Goal: Task Accomplishment & Management: Manage account settings

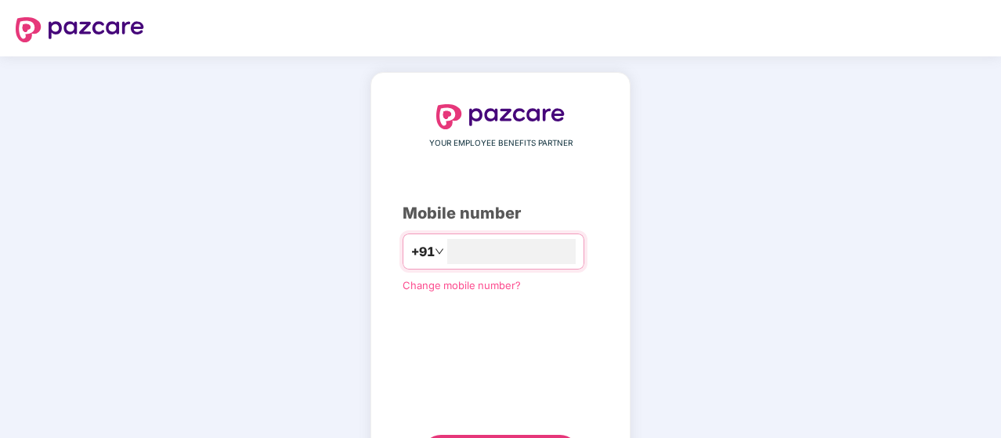
type input "**********"
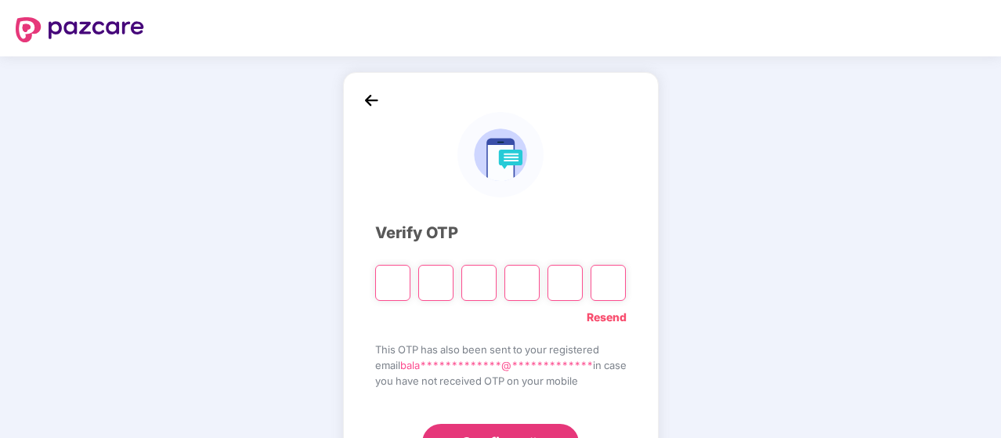
type input "*"
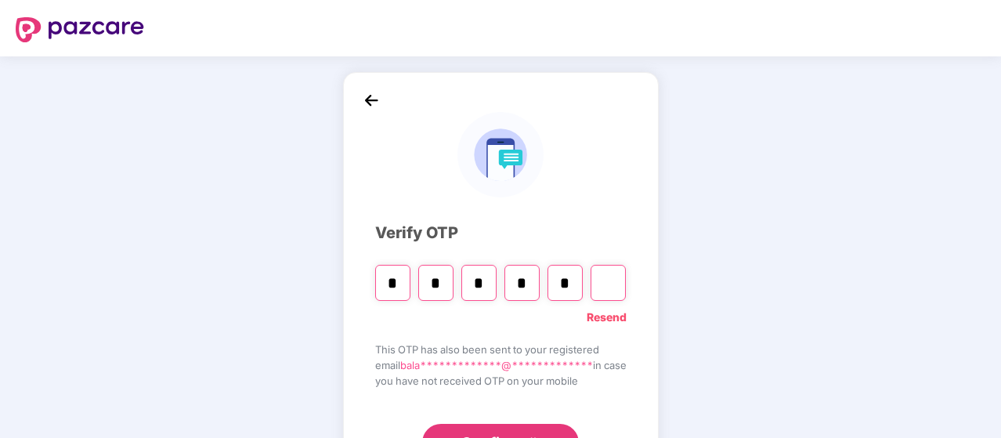
type input "*"
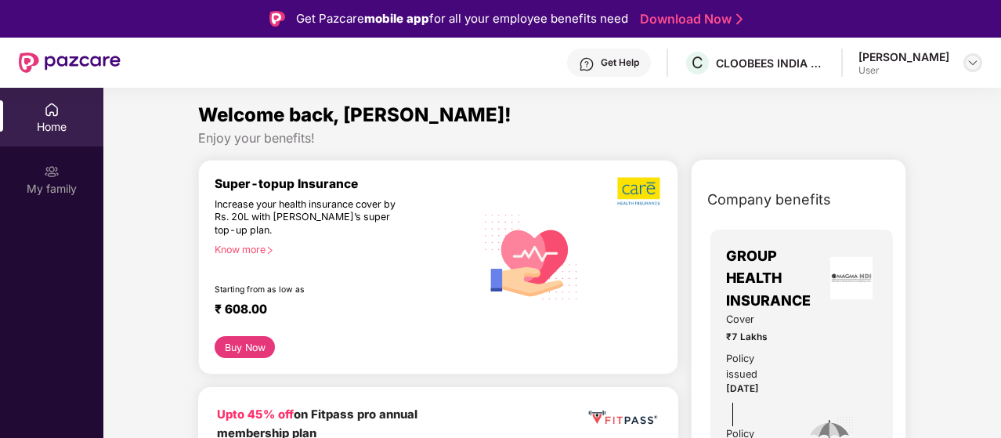
click at [972, 66] on img at bounding box center [973, 62] width 13 height 13
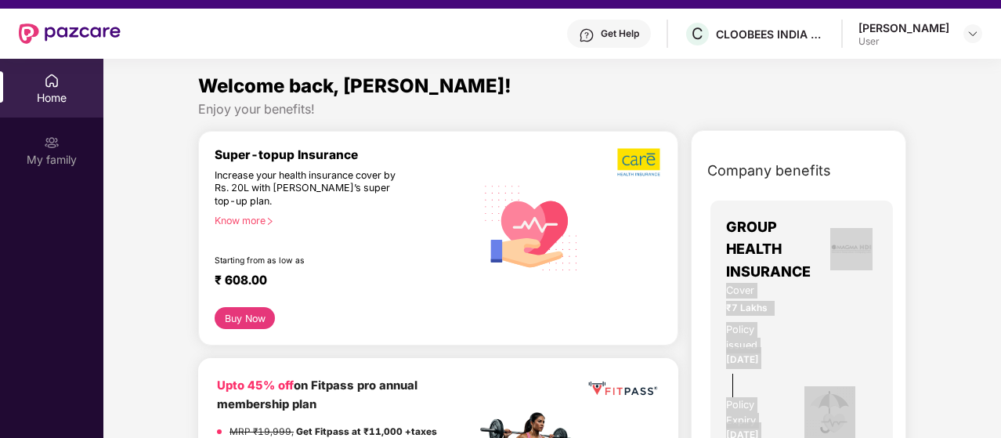
drag, startPoint x: 940, startPoint y: 263, endPoint x: 938, endPoint y: 441, distance: 177.8
click at [938, 409] on html "Get Pazcare mobile app for all your employee benefits need Download Now Get Hel…" at bounding box center [500, 190] width 1001 height 438
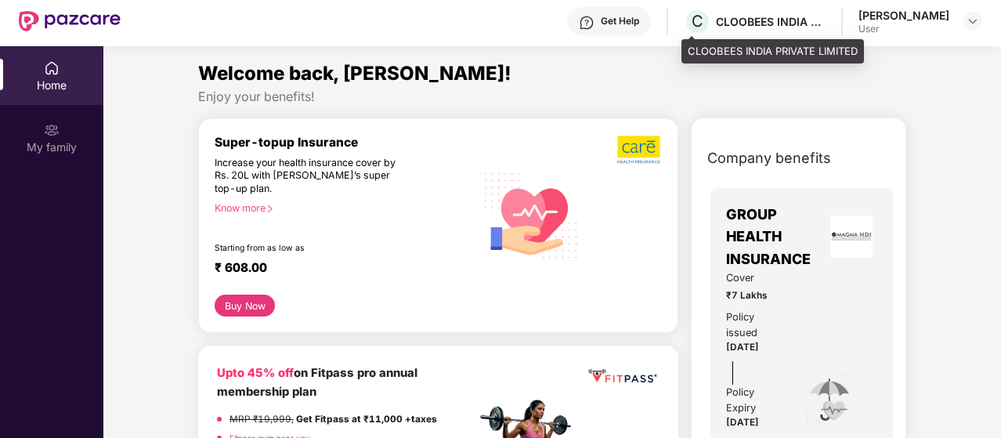
click at [771, 20] on div "CLOOBEES INDIA PRIVATE LIMITED" at bounding box center [771, 21] width 110 height 15
click at [813, 23] on div "CLOOBEES INDIA PRIVATE LIMITED" at bounding box center [771, 21] width 110 height 15
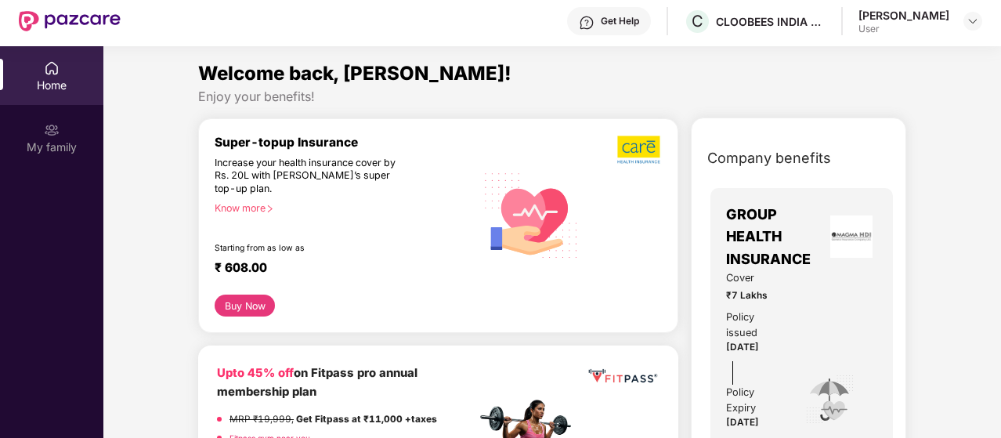
click at [53, 76] on div "Home" at bounding box center [51, 75] width 103 height 59
click at [40, 157] on div "My family" at bounding box center [51, 137] width 103 height 59
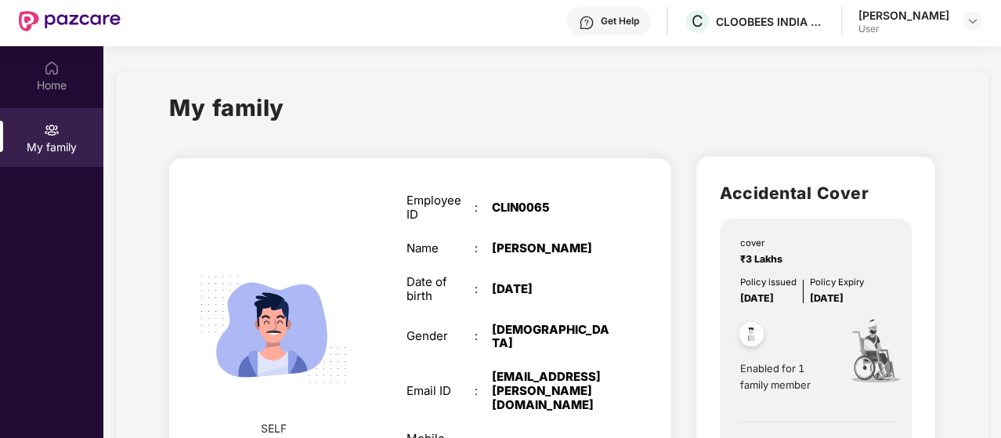
click at [916, 121] on div "My family" at bounding box center [551, 117] width 765 height 54
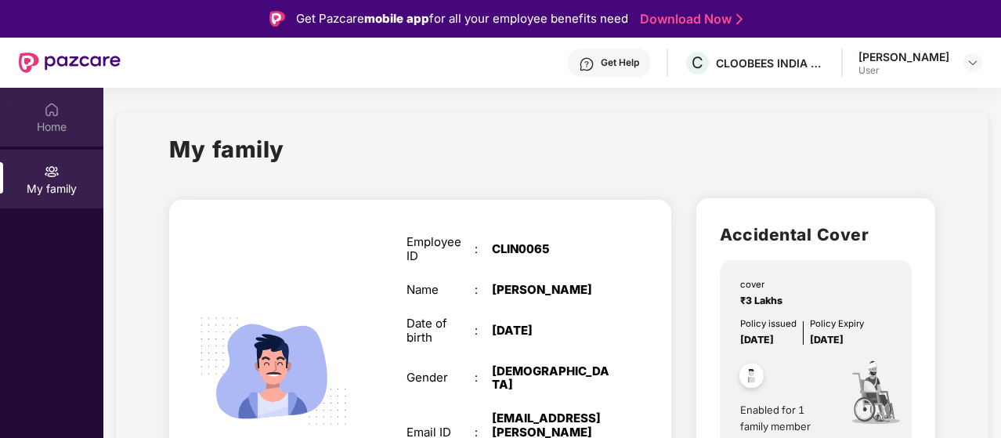
click at [60, 112] on div "Home" at bounding box center [51, 117] width 103 height 59
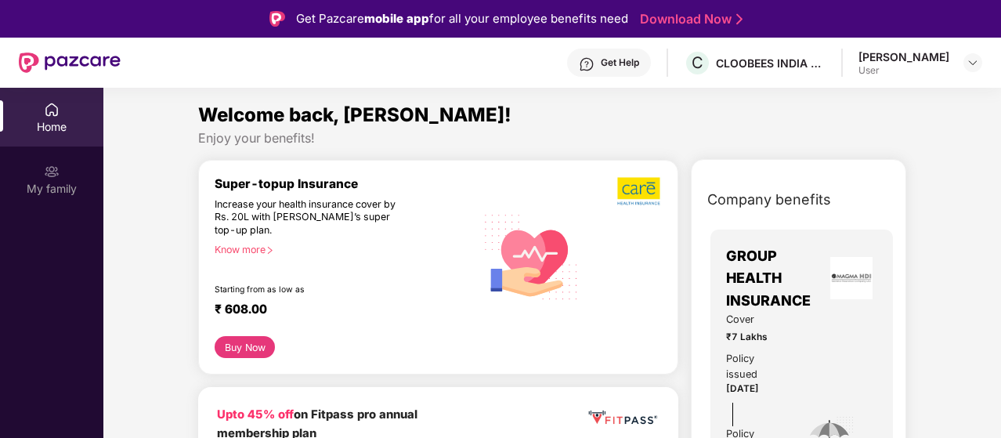
click at [759, 302] on span "GROUP HEALTH INSURANCE" at bounding box center [775, 278] width 99 height 67
click at [60, 60] on img at bounding box center [70, 62] width 102 height 20
click at [974, 60] on img at bounding box center [973, 62] width 13 height 13
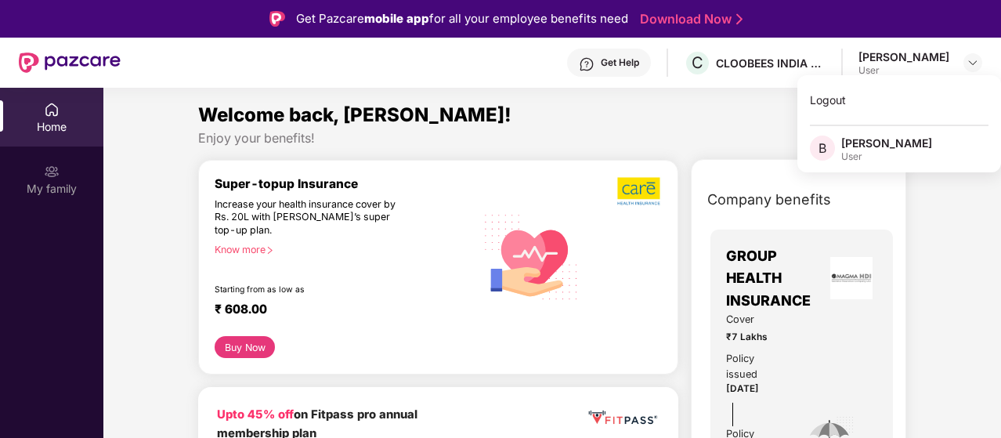
click at [668, 103] on div "Welcome back, [PERSON_NAME]!" at bounding box center [552, 115] width 708 height 30
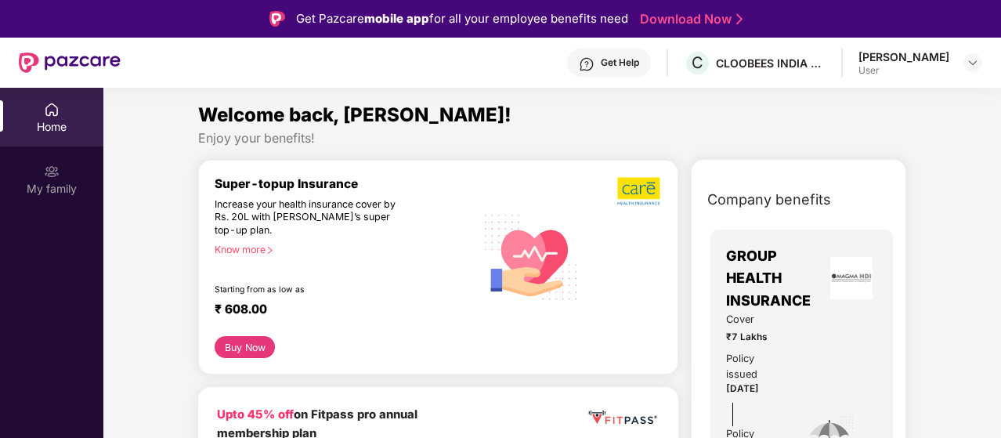
scroll to position [417, 0]
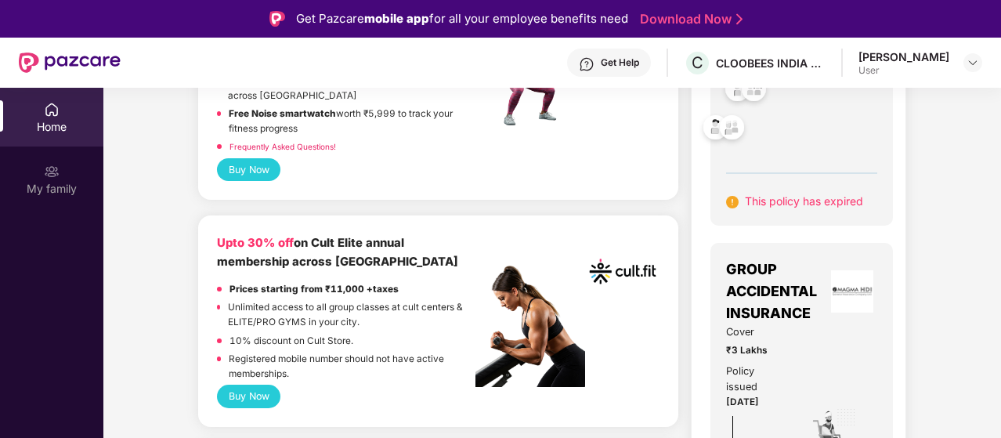
click at [820, 145] on div "GROUP HEALTH INSURANCE Cover ₹7 Lakhs Policy issued [DATE] Policy Expiry [DATE]…" at bounding box center [801, 18] width 151 height 381
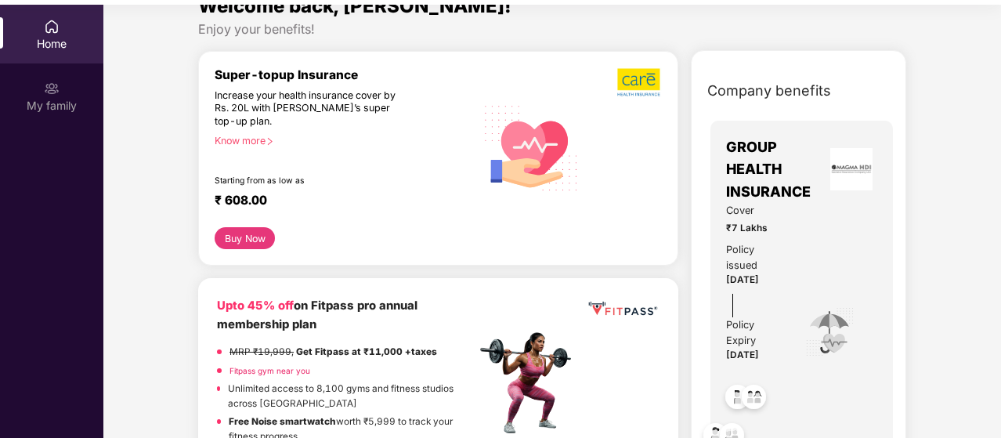
scroll to position [0, 0]
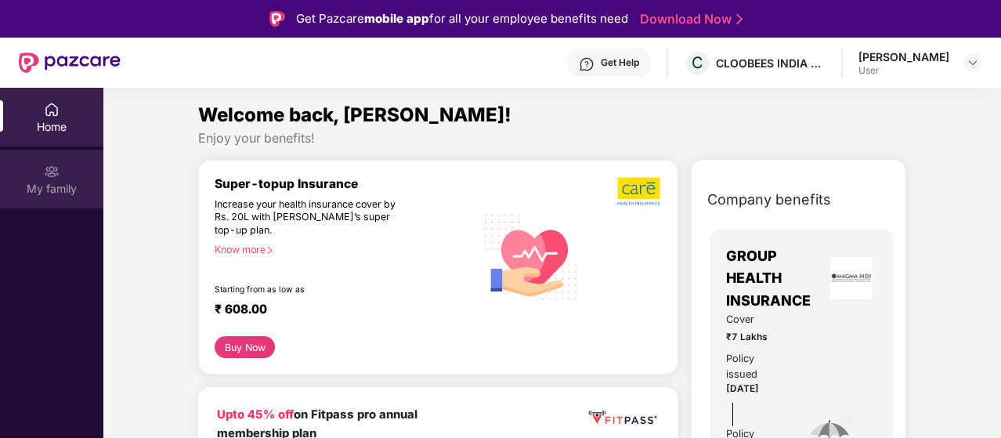
click at [44, 179] on div "My family" at bounding box center [51, 179] width 103 height 59
